Goal: Transaction & Acquisition: Purchase product/service

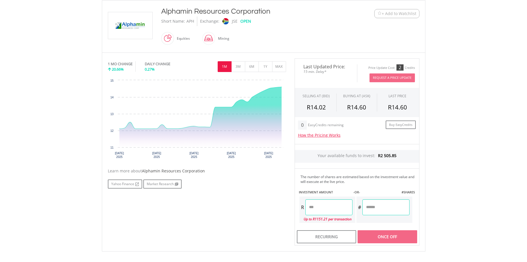
scroll to position [99, 0]
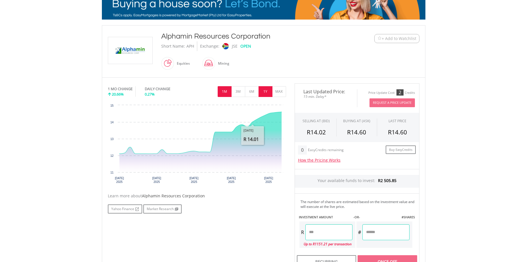
click at [267, 90] on button "1Y" at bounding box center [265, 91] width 14 height 11
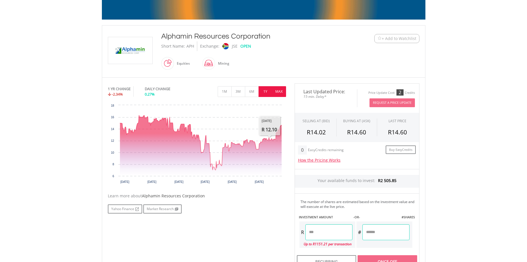
click at [279, 92] on button "MAX" at bounding box center [279, 91] width 14 height 11
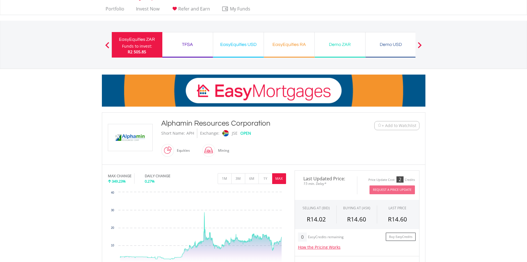
scroll to position [0, 0]
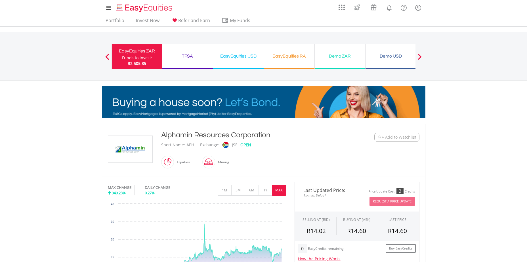
click at [107, 58] on button "Previous" at bounding box center [107, 59] width 11 height 6
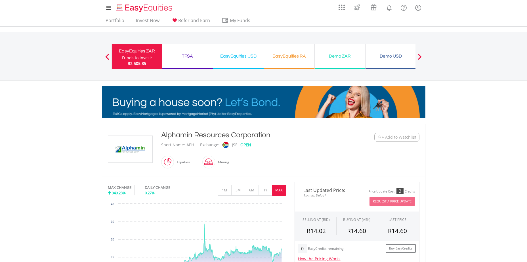
click at [106, 56] on span at bounding box center [107, 57] width 4 height 6
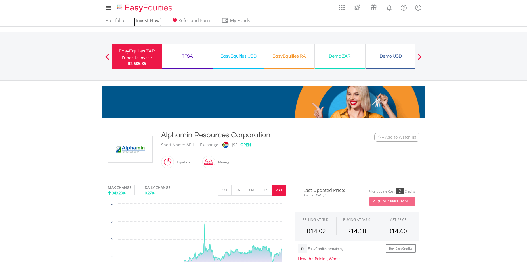
click at [142, 21] on link "Invest Now" at bounding box center [148, 22] width 28 height 9
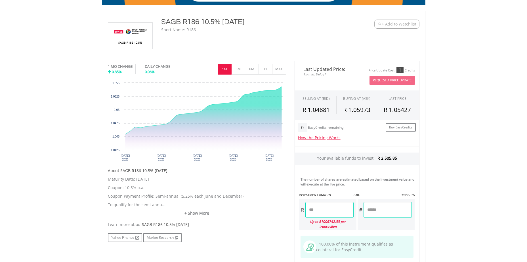
scroll to position [113, 0]
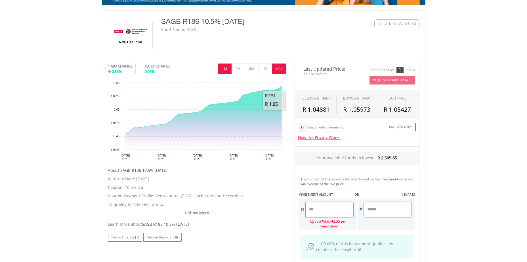
click at [278, 73] on button "MAX" at bounding box center [279, 69] width 14 height 11
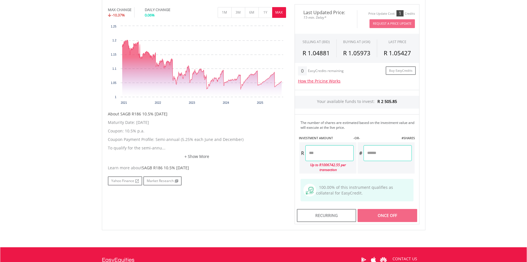
scroll to position [170, 0]
click at [313, 156] on input "number" at bounding box center [329, 153] width 48 height 16
type input "****"
type input "*******"
